Goal: Transaction & Acquisition: Purchase product/service

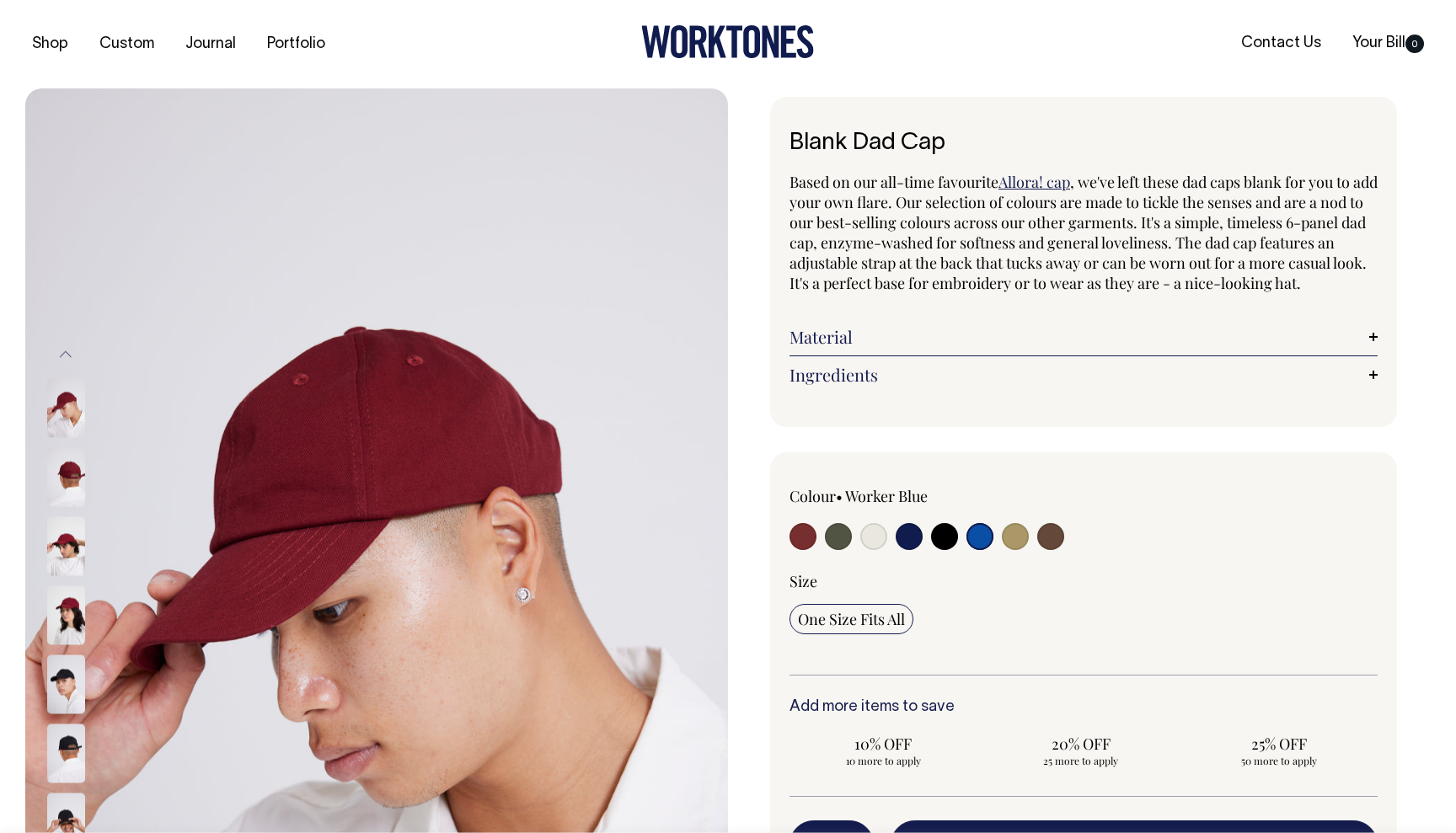
click at [978, 550] on input "radio" at bounding box center [979, 536] width 27 height 27
click at [983, 550] on input "radio" at bounding box center [979, 536] width 27 height 27
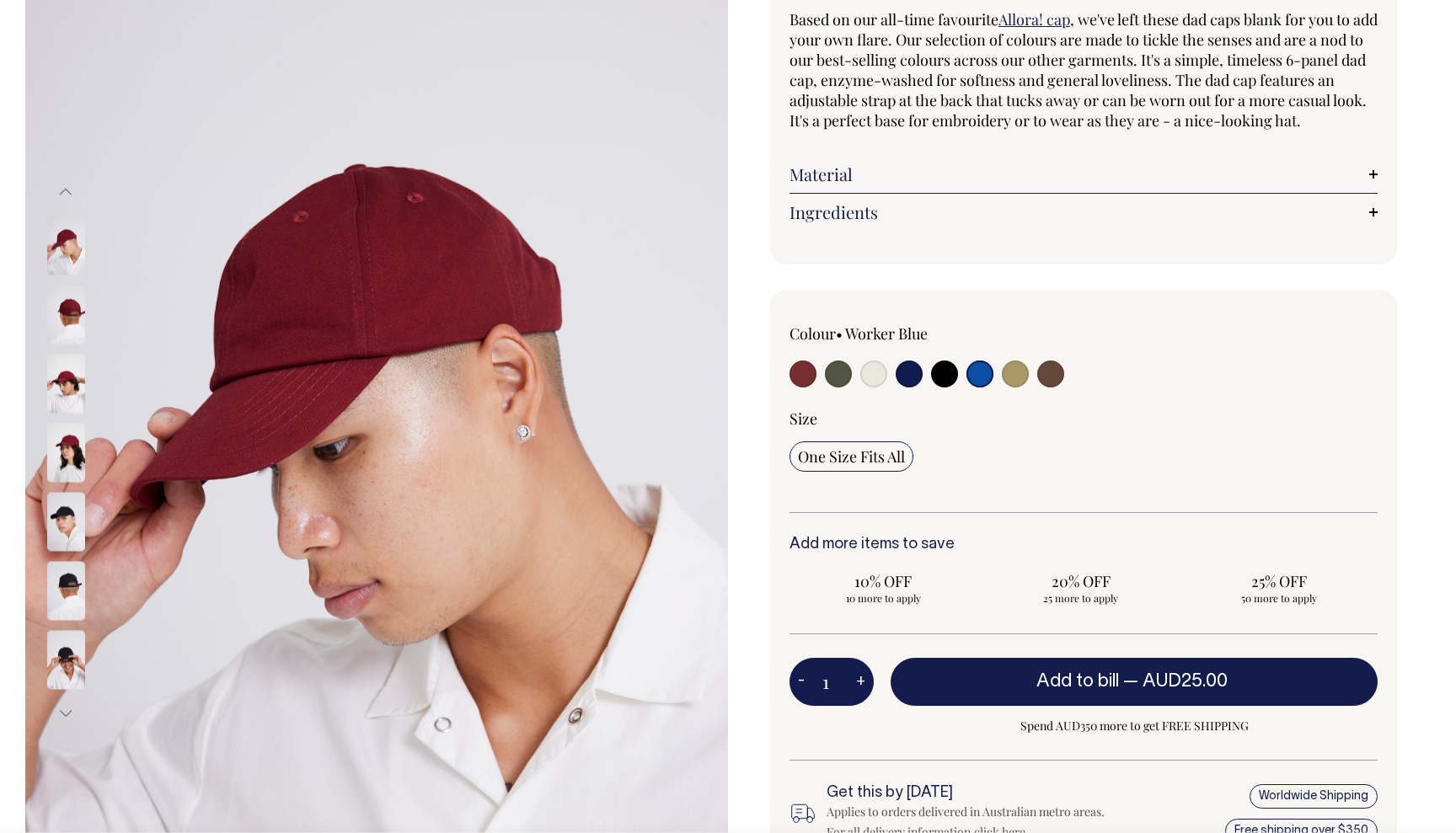
scroll to position [163, 0]
click at [62, 713] on button "Next" at bounding box center [65, 712] width 25 height 38
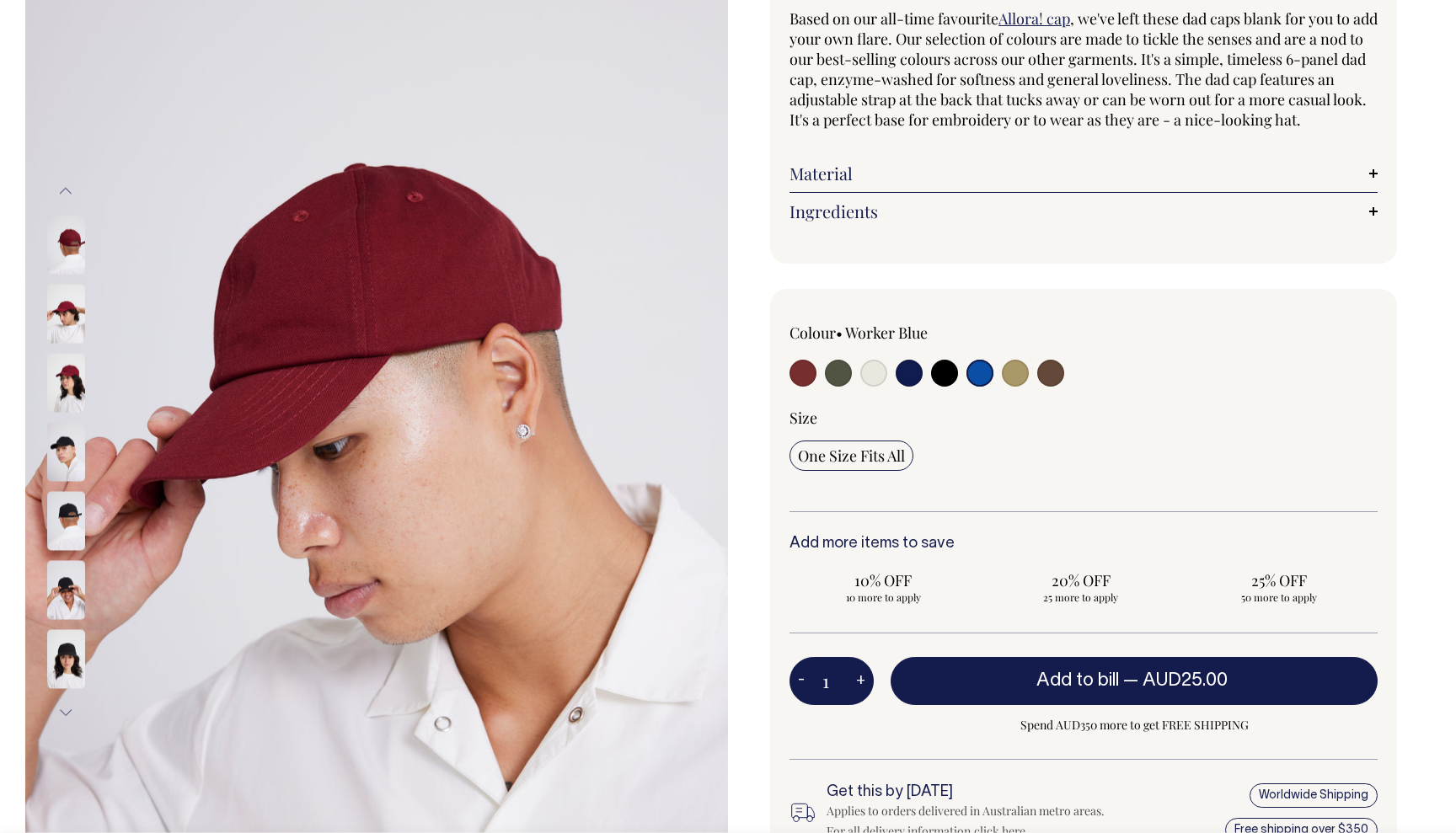
click at [62, 713] on button "Next" at bounding box center [65, 712] width 25 height 38
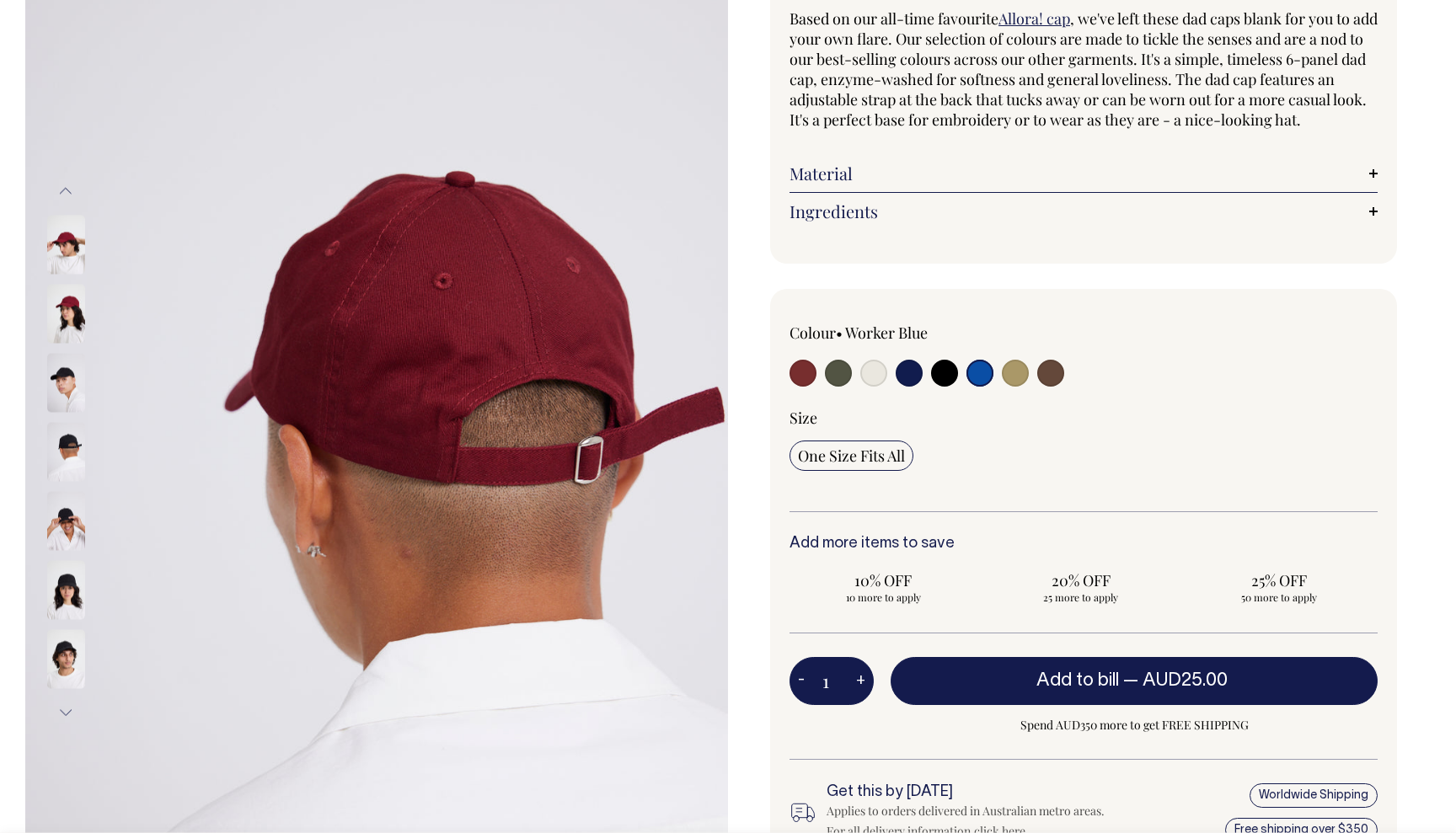
click at [62, 713] on button "Next" at bounding box center [65, 712] width 25 height 38
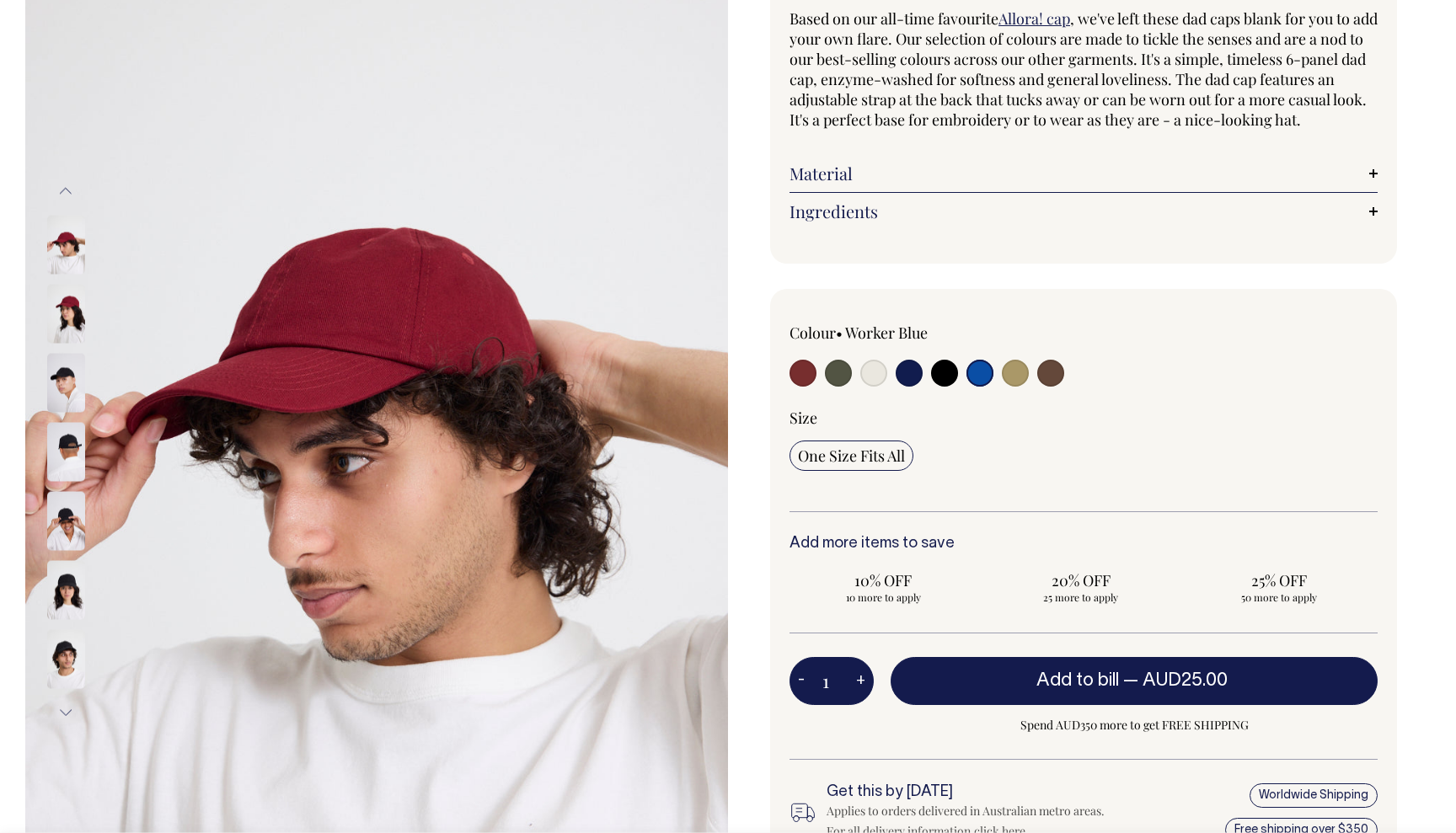
click at [62, 713] on button "Next" at bounding box center [65, 712] width 25 height 38
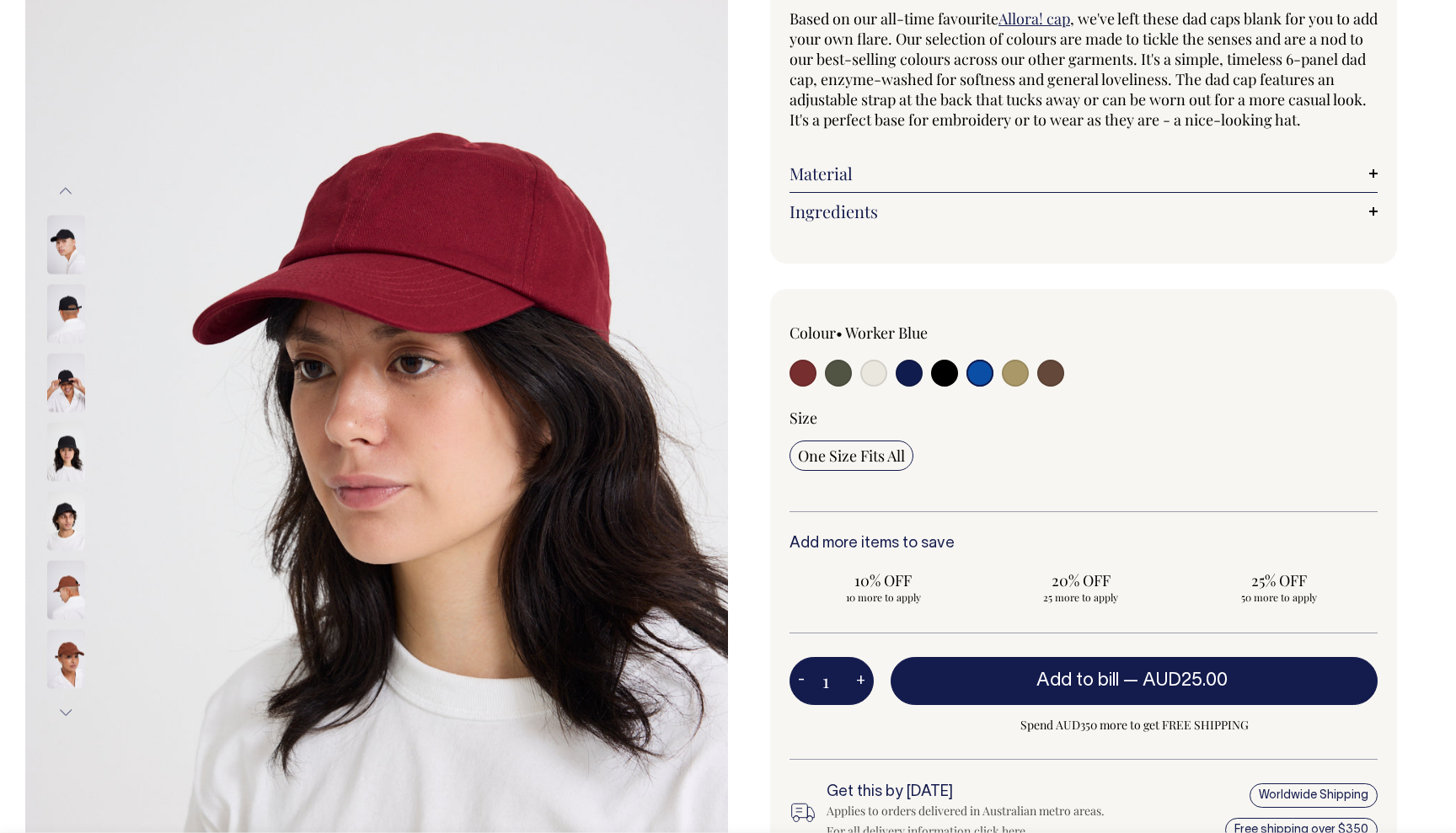
click at [62, 713] on button "Next" at bounding box center [65, 712] width 25 height 38
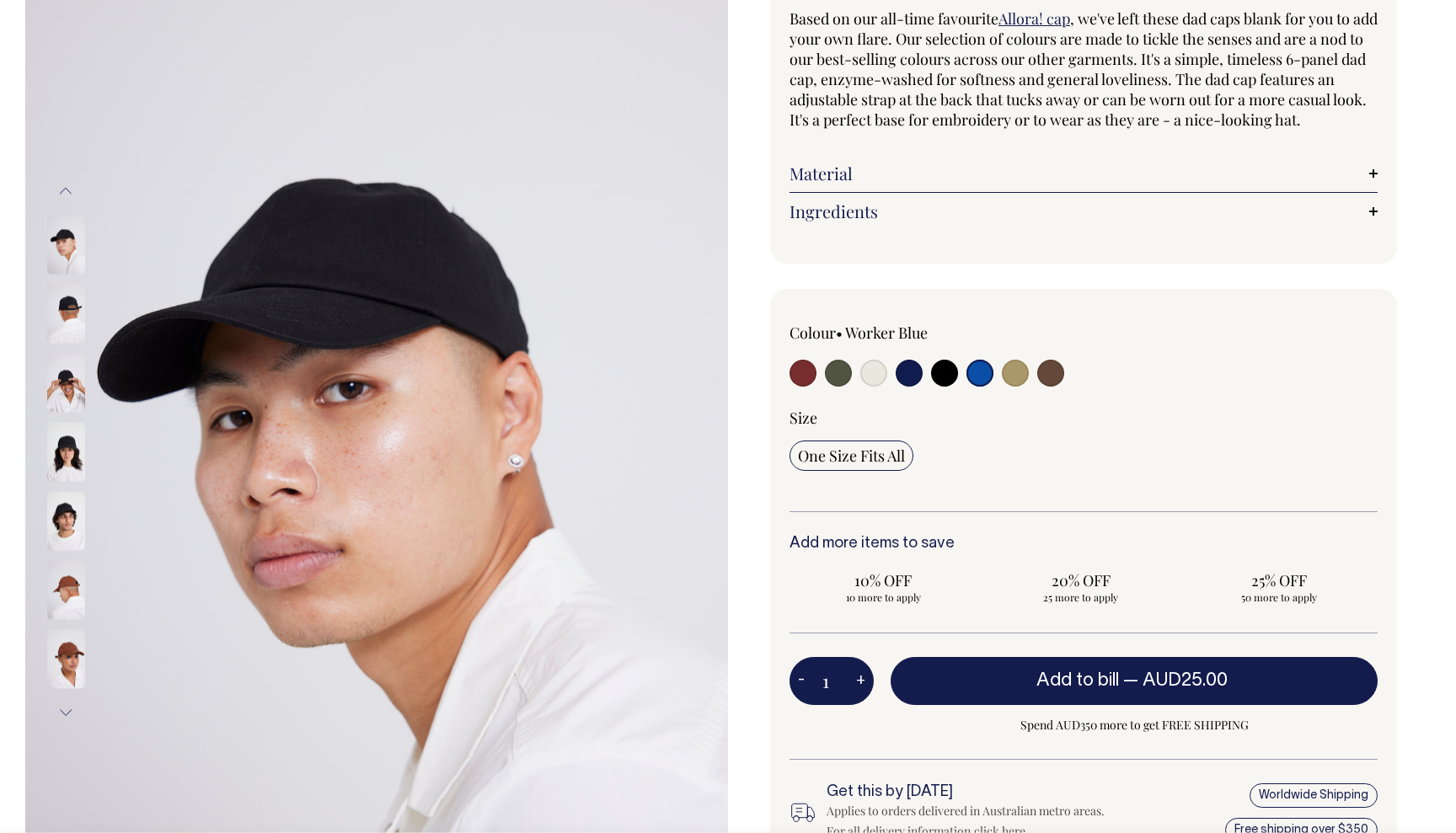
click at [62, 713] on button "Next" at bounding box center [65, 712] width 25 height 38
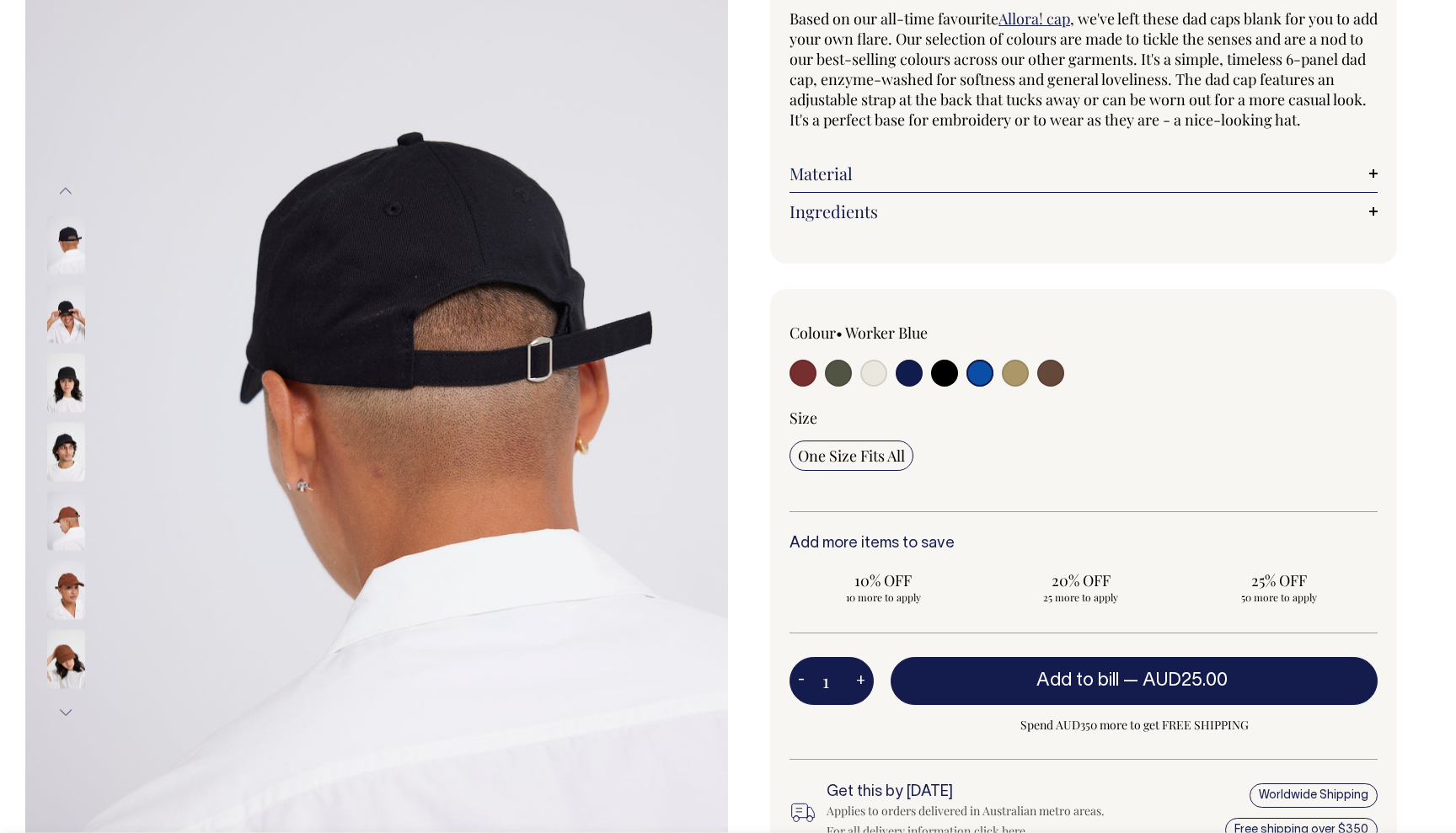
click at [62, 713] on button "Next" at bounding box center [65, 712] width 25 height 38
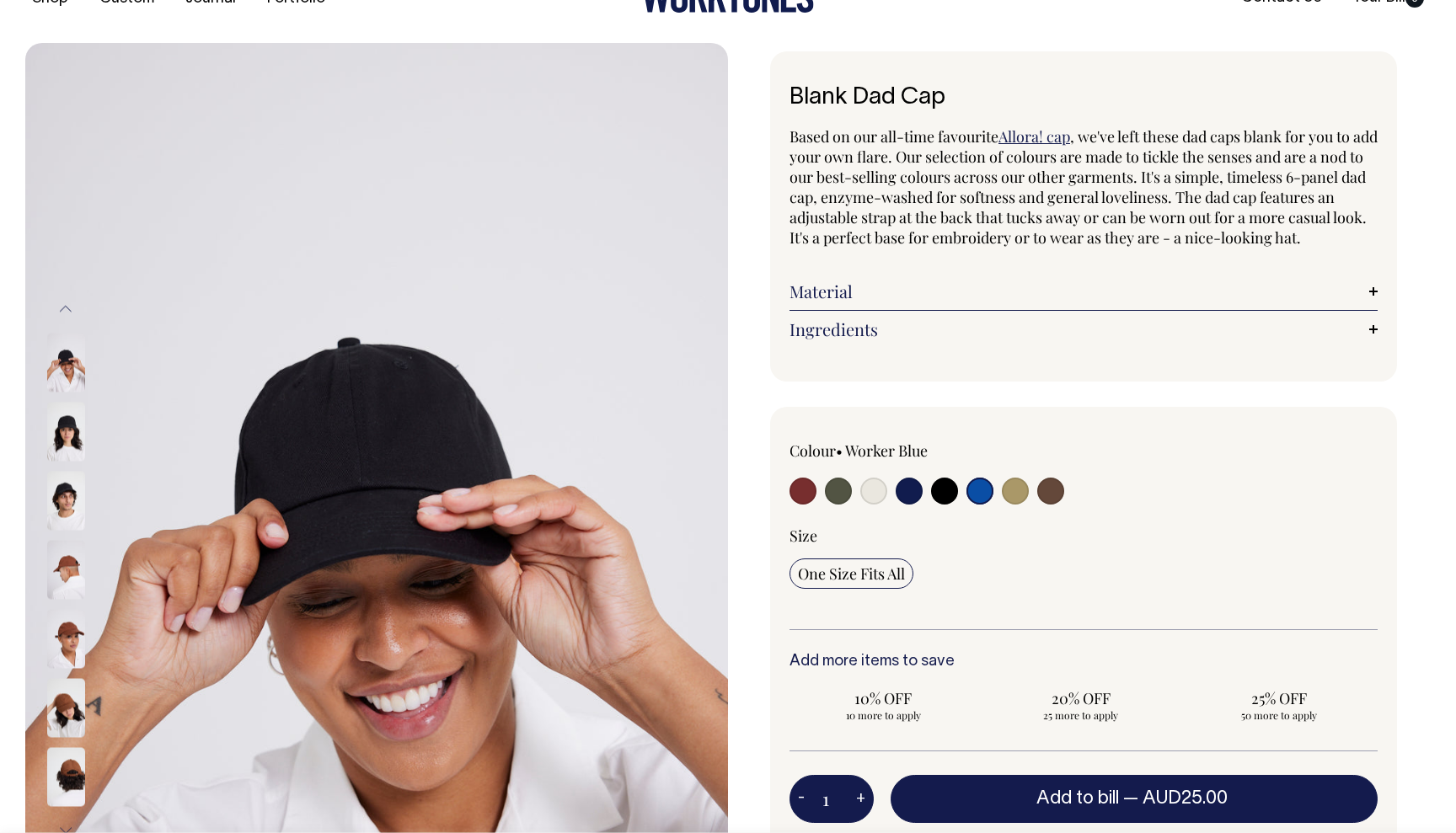
scroll to position [45, 0]
